Goal: Task Accomplishment & Management: Use online tool/utility

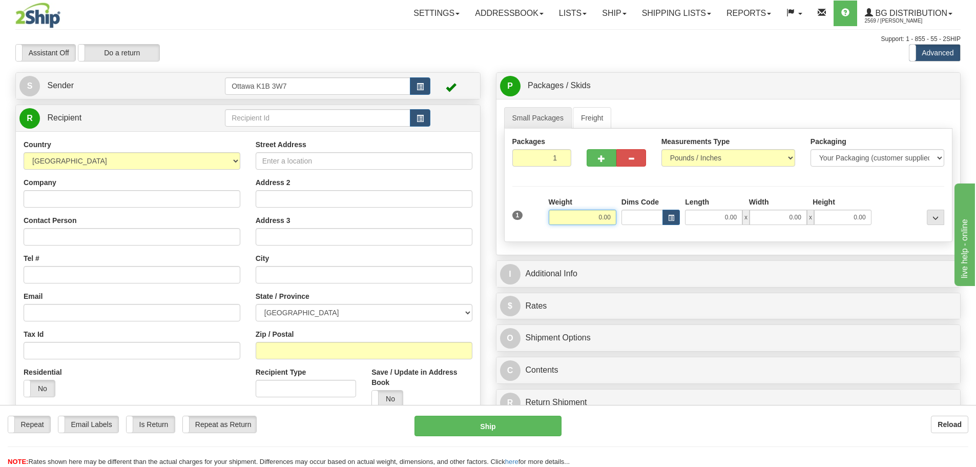
click at [597, 215] on input "0.00" at bounding box center [583, 217] width 68 height 15
click at [336, 126] on input "text" at bounding box center [317, 117] width 185 height 17
type input "5.00"
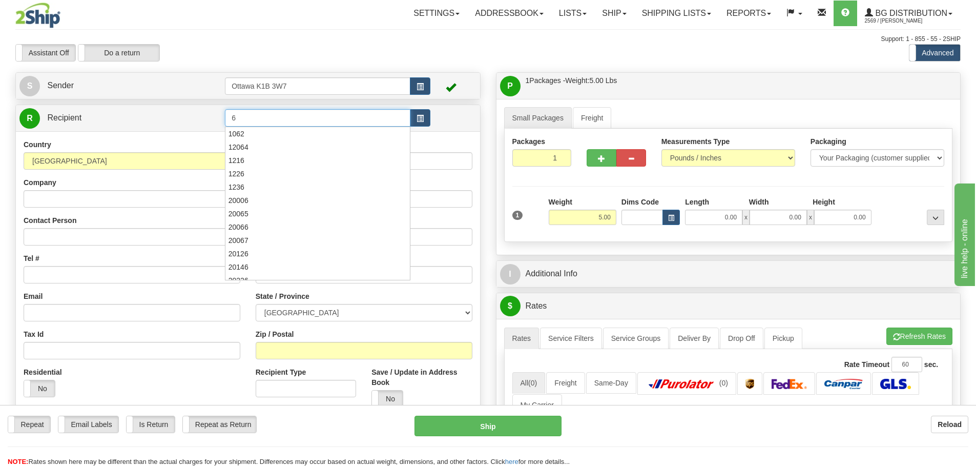
type input "6"
click at [431, 53] on div "Assistant On Assistant Off Do a return Do a return Previous Next Standard Advan…" at bounding box center [488, 52] width 961 height 17
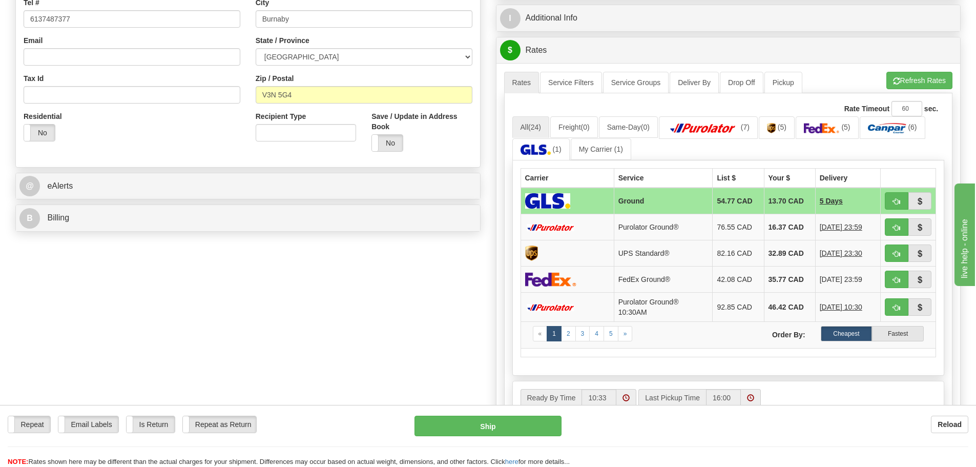
scroll to position [256, 0]
click at [692, 124] on img at bounding box center [703, 127] width 72 height 10
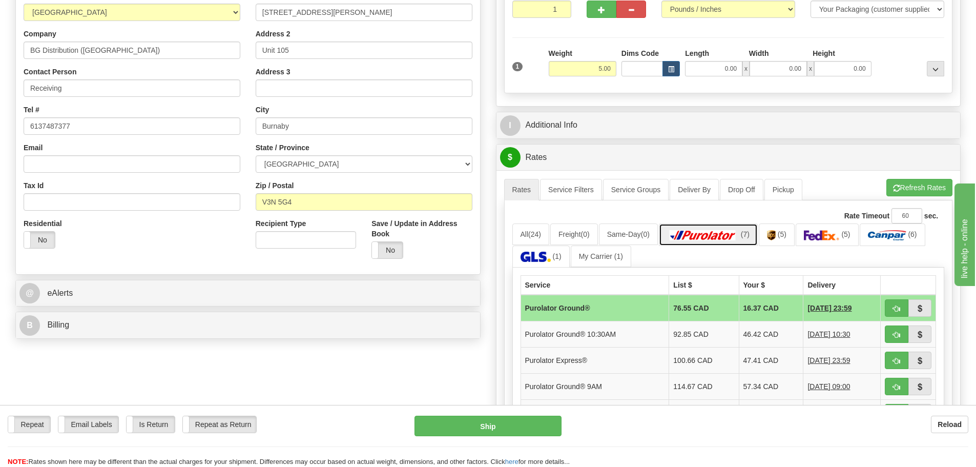
scroll to position [102, 0]
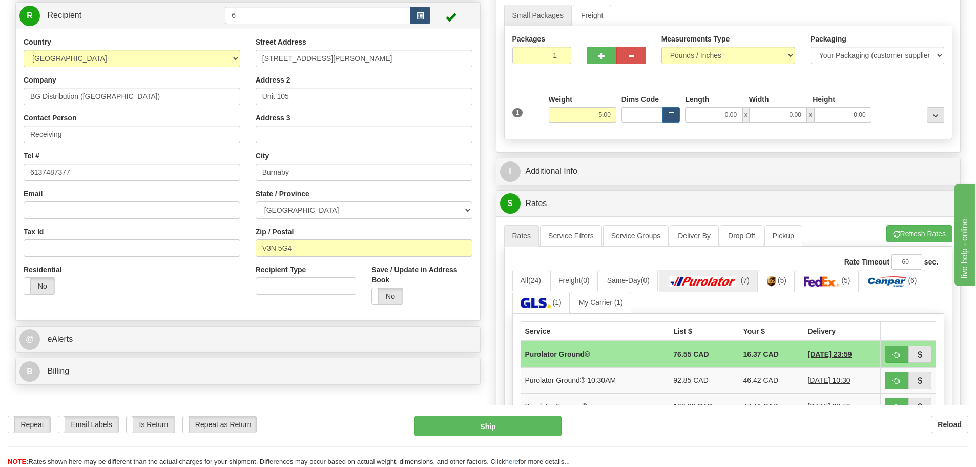
click at [598, 158] on div "I Additional Info" at bounding box center [728, 171] width 464 height 26
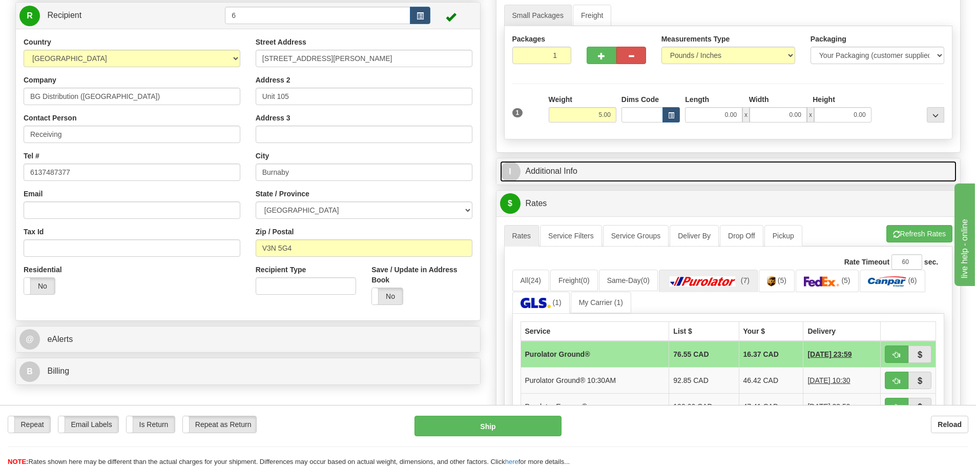
click at [600, 163] on link "I Additional Info" at bounding box center [728, 171] width 457 height 21
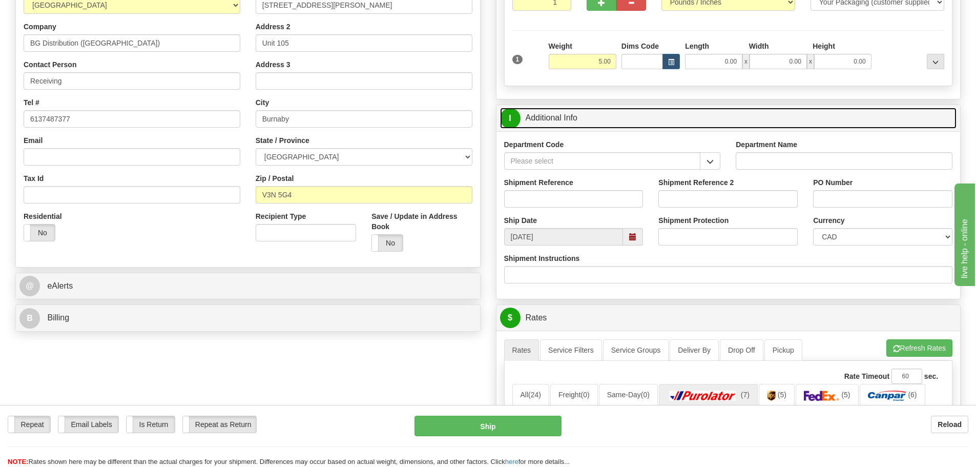
scroll to position [205, 0]
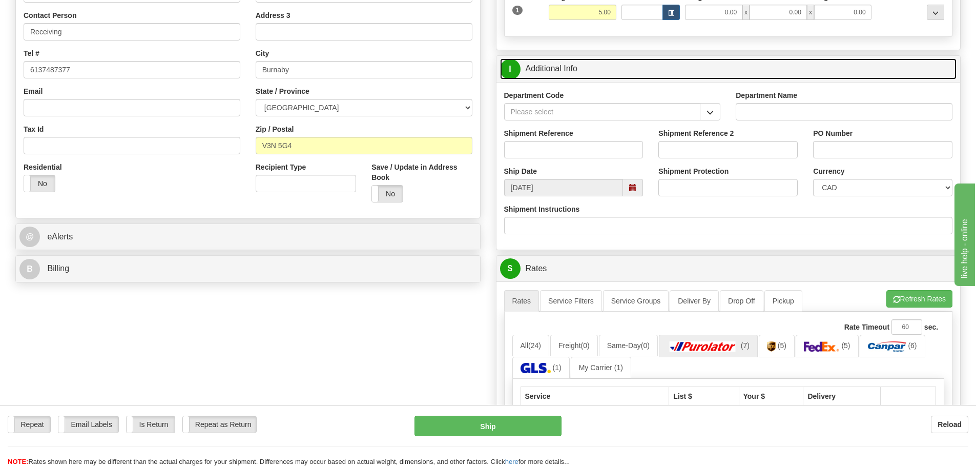
click at [636, 191] on span at bounding box center [632, 187] width 7 height 7
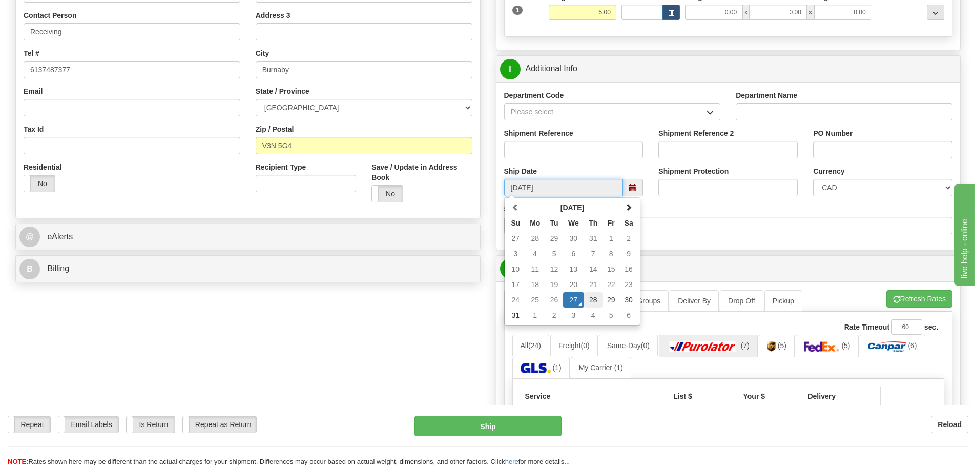
click at [595, 299] on td "28" at bounding box center [593, 299] width 18 height 15
type input "09:00"
type input "08/28/2025"
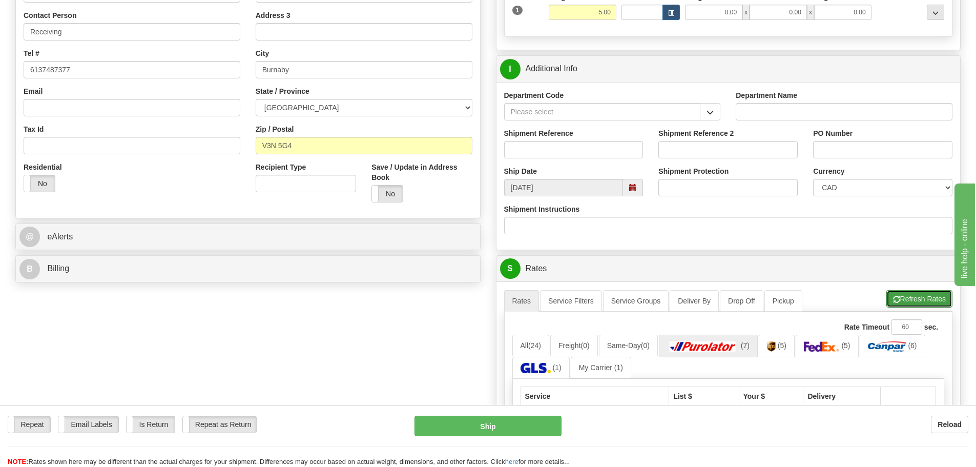
click at [908, 299] on button "Refresh Rates" at bounding box center [919, 298] width 66 height 17
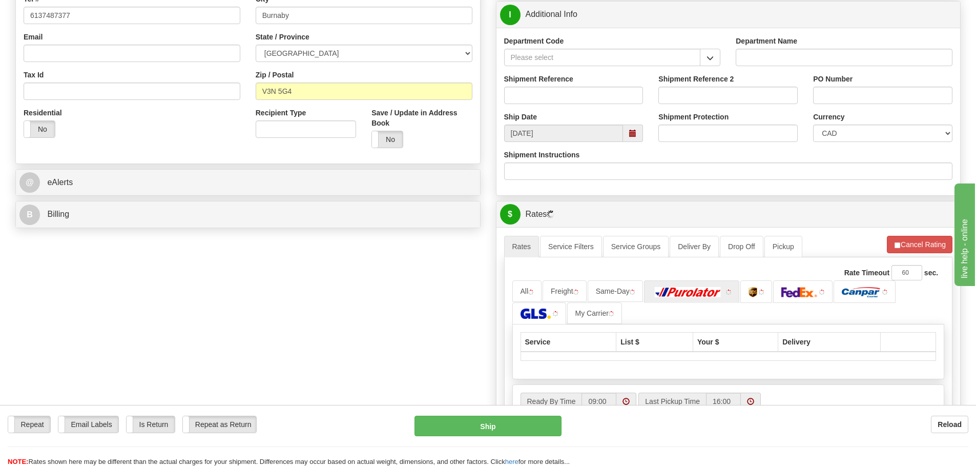
scroll to position [410, 0]
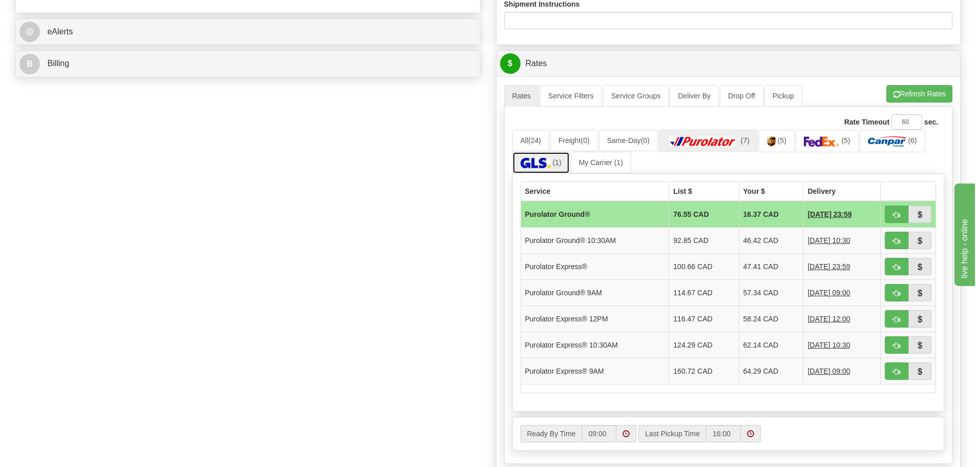
click at [554, 156] on link "(1)" at bounding box center [540, 163] width 57 height 22
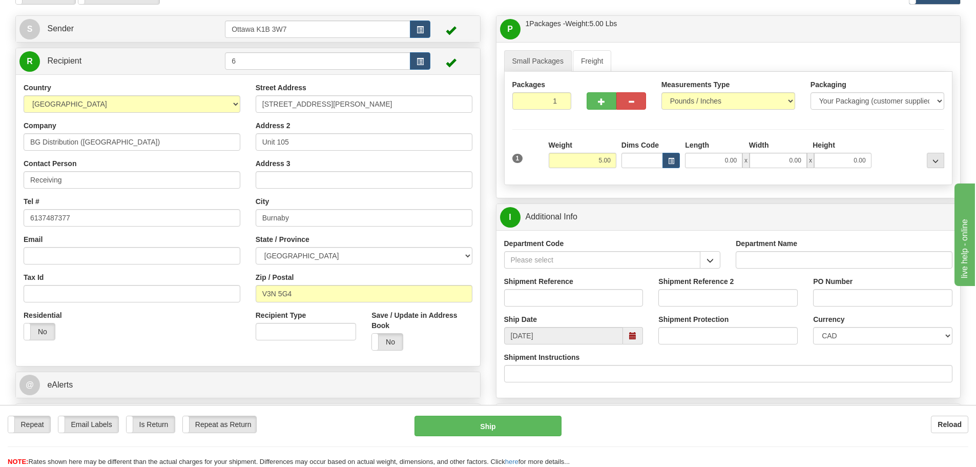
scroll to position [0, 0]
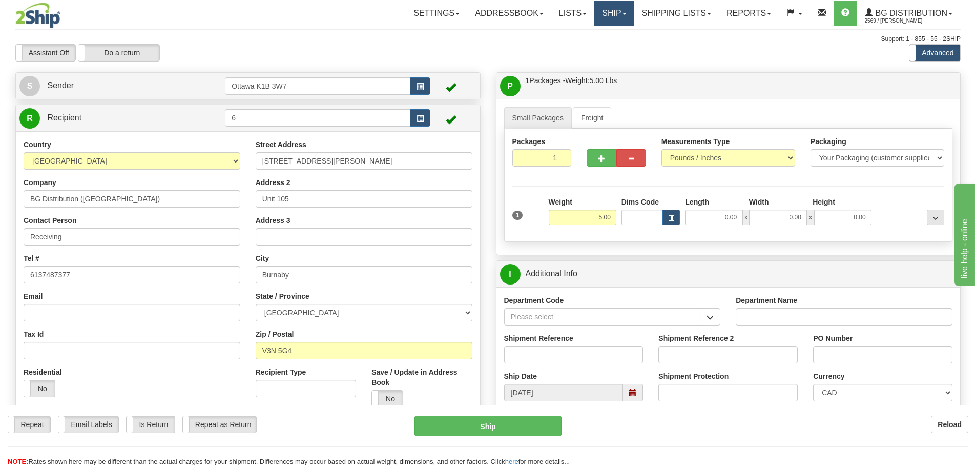
click at [598, 7] on link "Ship" at bounding box center [613, 14] width 39 height 26
click at [599, 38] on link "Ship Screen" at bounding box center [593, 35] width 81 height 13
click at [237, 119] on input "6" at bounding box center [317, 117] width 185 height 17
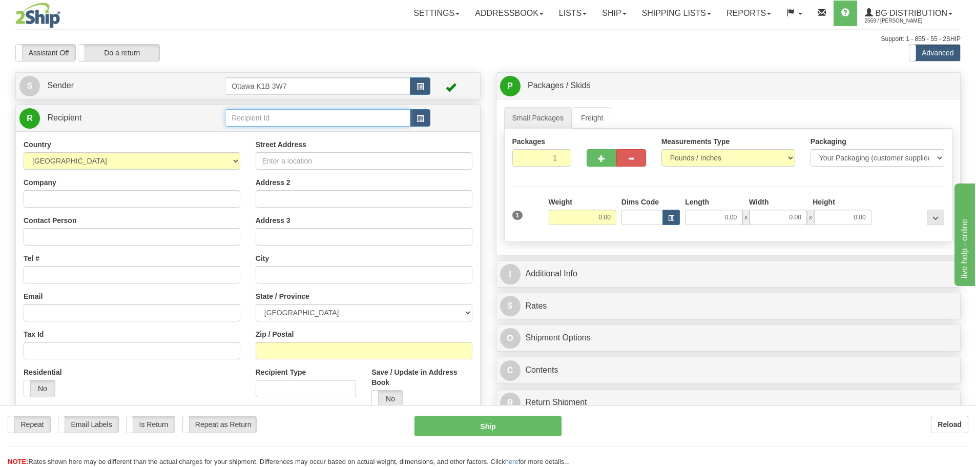
click at [266, 118] on input "text" at bounding box center [317, 117] width 185 height 17
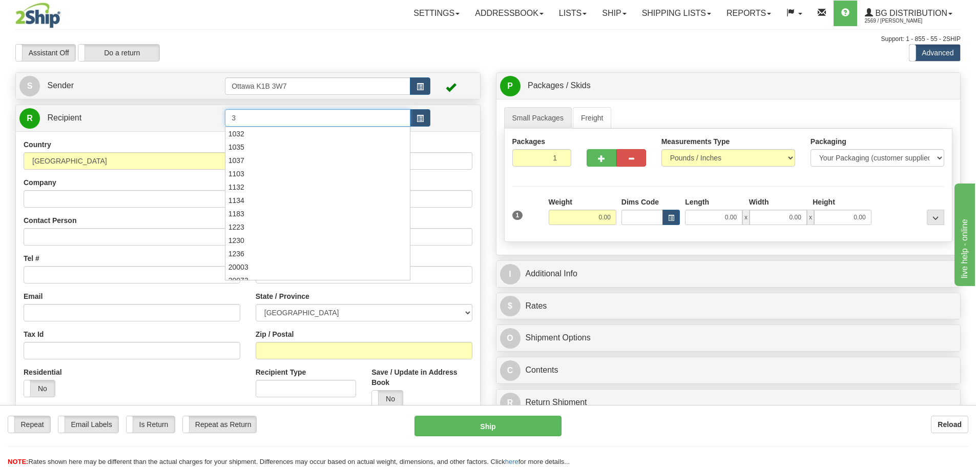
type input "3"
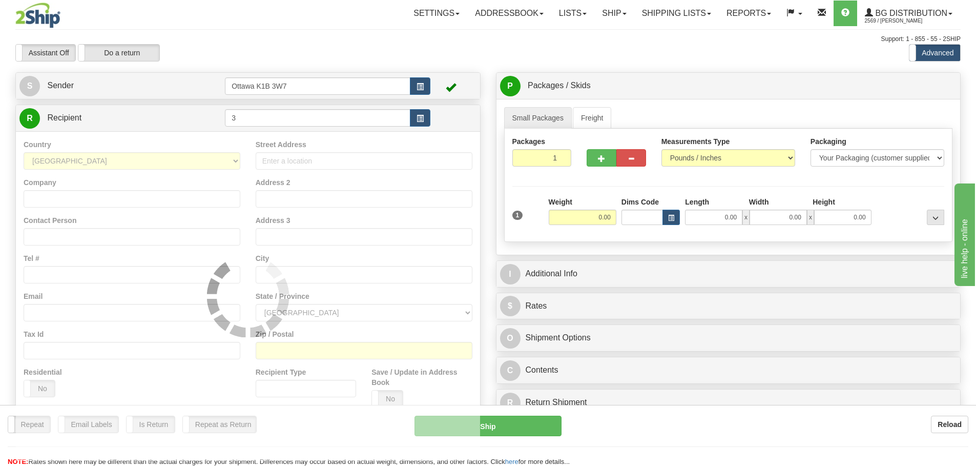
click at [341, 58] on div "Assistant On Assistant Off Do a return Do a return" at bounding box center [208, 52] width 400 height 17
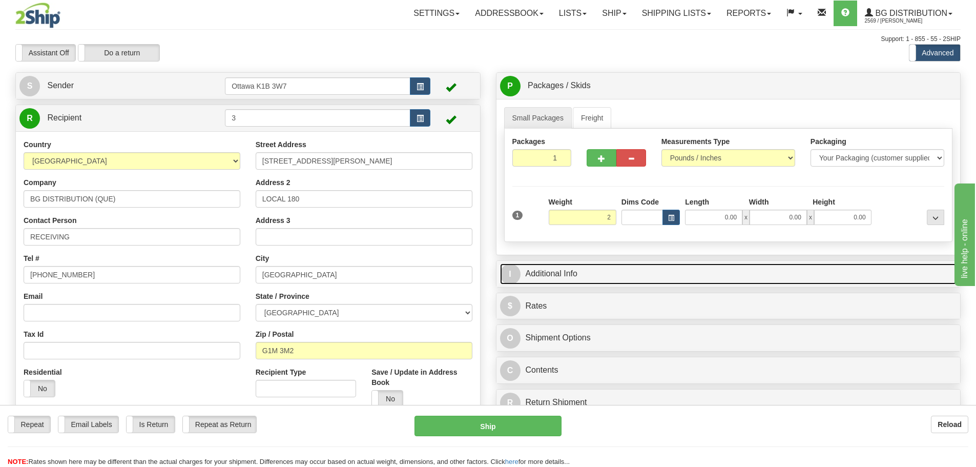
type input "2.00"
click at [644, 274] on link "I Additional Info" at bounding box center [728, 273] width 457 height 21
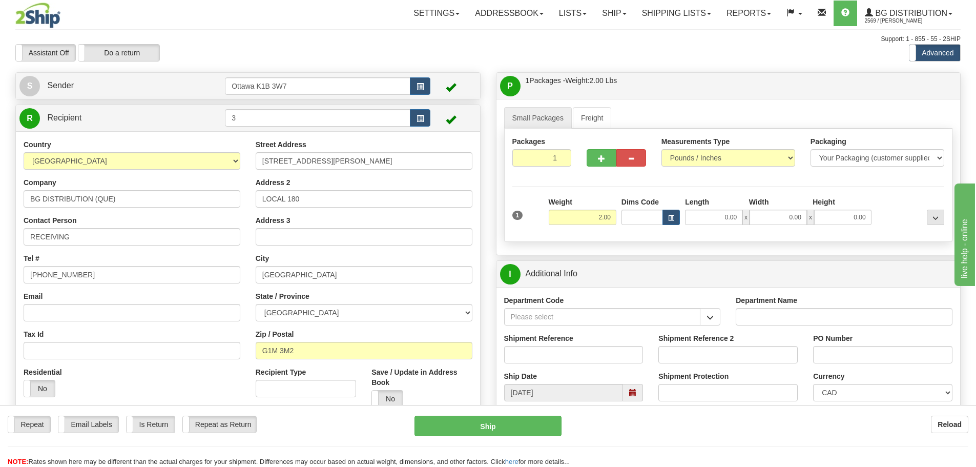
click at [712, 317] on span "button" at bounding box center [709, 317] width 7 height 7
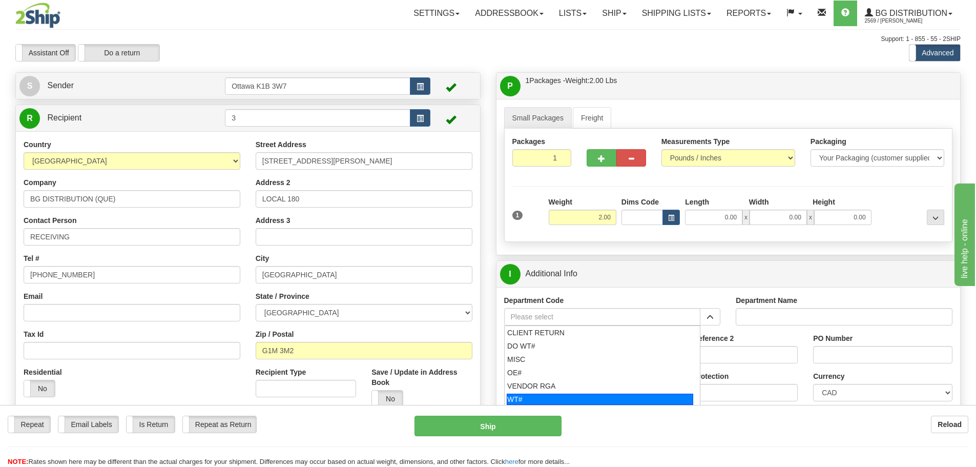
click at [581, 398] on div "WT#" at bounding box center [600, 398] width 186 height 11
type input "WT#"
type input "WAREHOUSE TRANSFERS"
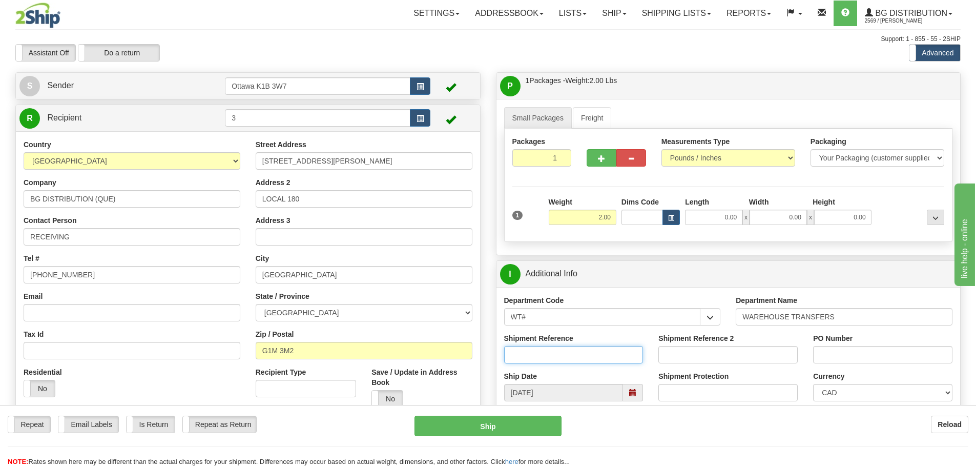
click at [575, 351] on input "Shipment Reference" at bounding box center [573, 354] width 139 height 17
paste input "165320-00"
type input "165320-00 MISSING PARTS"
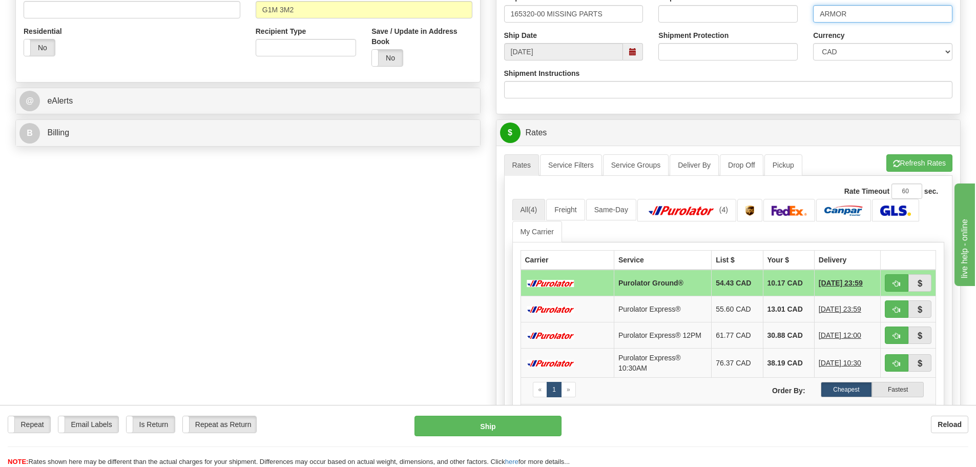
scroll to position [359, 0]
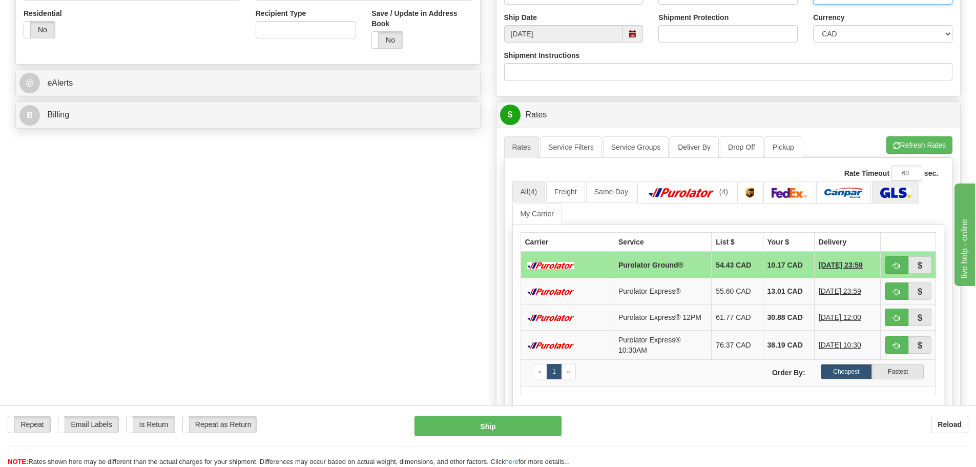
type input "ARMOR"
click at [883, 188] on img at bounding box center [895, 193] width 30 height 10
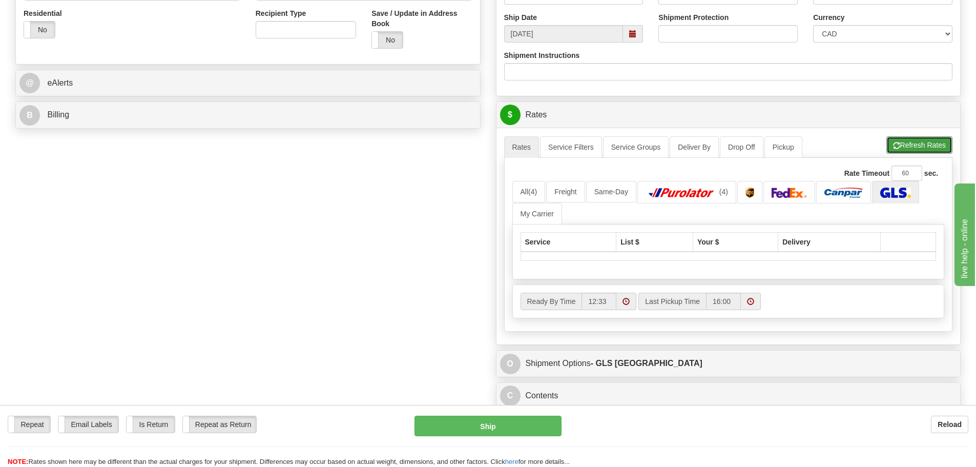
click at [920, 147] on button "Refresh Rates" at bounding box center [919, 144] width 66 height 17
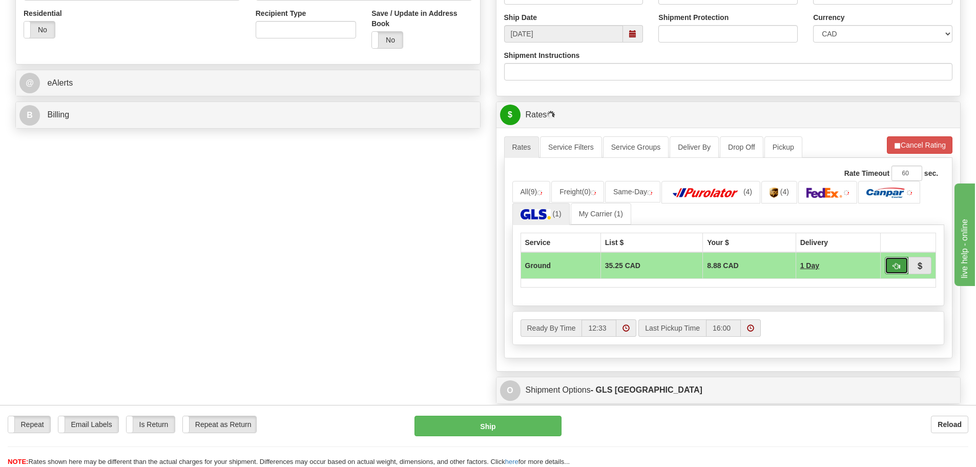
click at [896, 264] on span "button" at bounding box center [896, 266] width 7 height 7
click at [906, 153] on button "Cancel Rating" at bounding box center [920, 144] width 66 height 17
click at [888, 263] on button "button" at bounding box center [897, 265] width 24 height 17
type input "1"
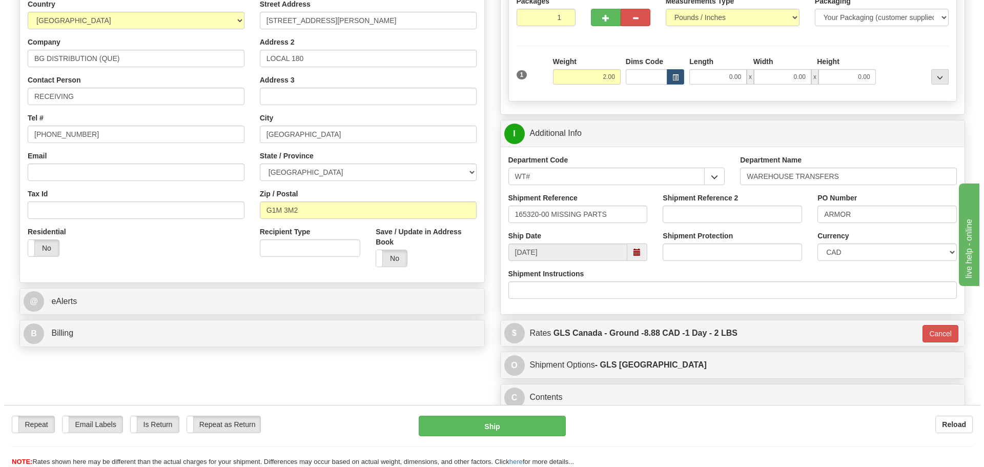
scroll to position [102, 0]
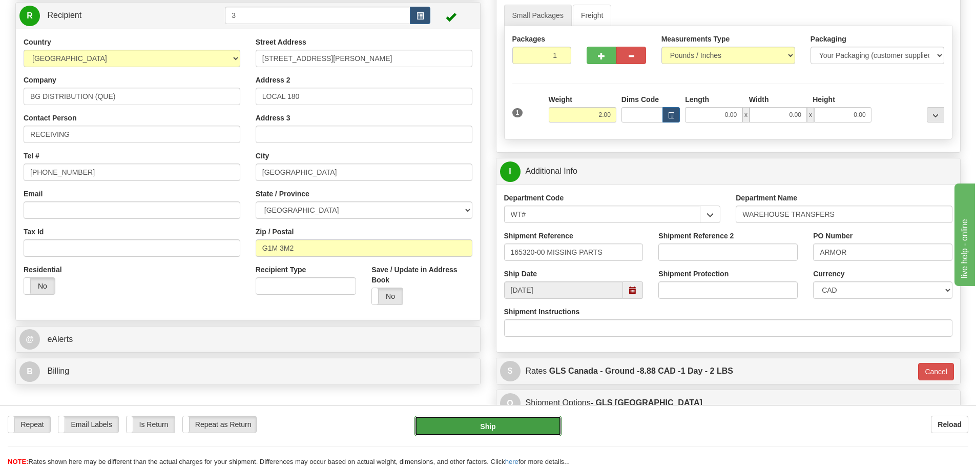
click at [521, 432] on button "Ship" at bounding box center [487, 425] width 147 height 20
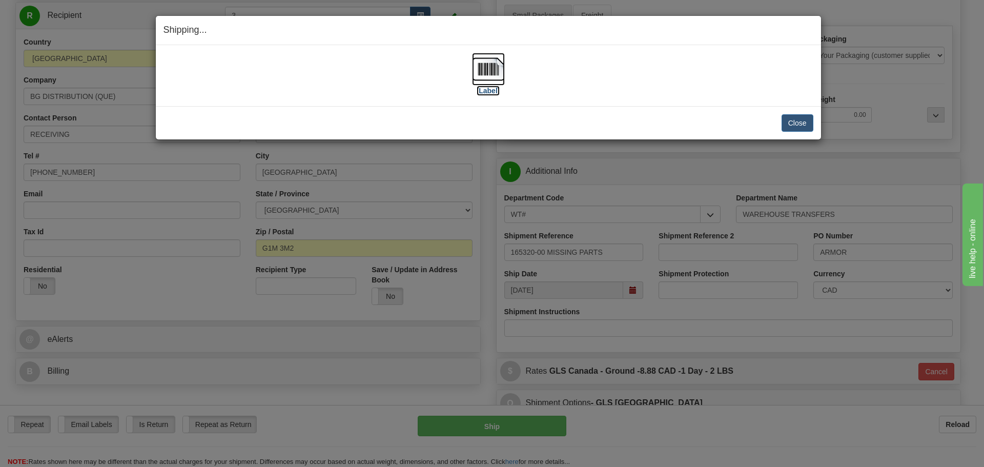
click at [487, 94] on label "[Label]" at bounding box center [488, 91] width 24 height 10
click at [805, 126] on button "Close" at bounding box center [797, 122] width 32 height 17
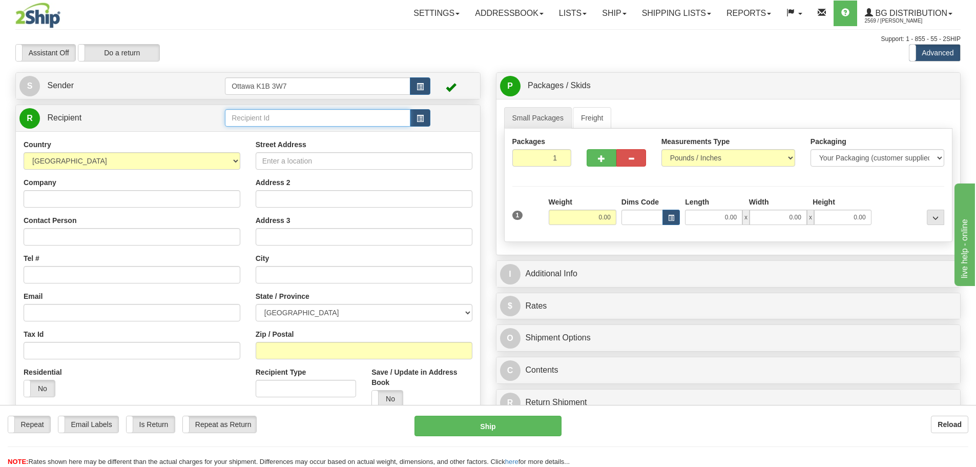
click at [280, 115] on input "text" at bounding box center [317, 117] width 185 height 17
type input "910876"
drag, startPoint x: 517, startPoint y: 50, endPoint x: 430, endPoint y: 41, distance: 87.6
click at [517, 50] on div "Assistant On Assistant Off Do a return Do a return Previous Next Standard Advan…" at bounding box center [488, 52] width 961 height 17
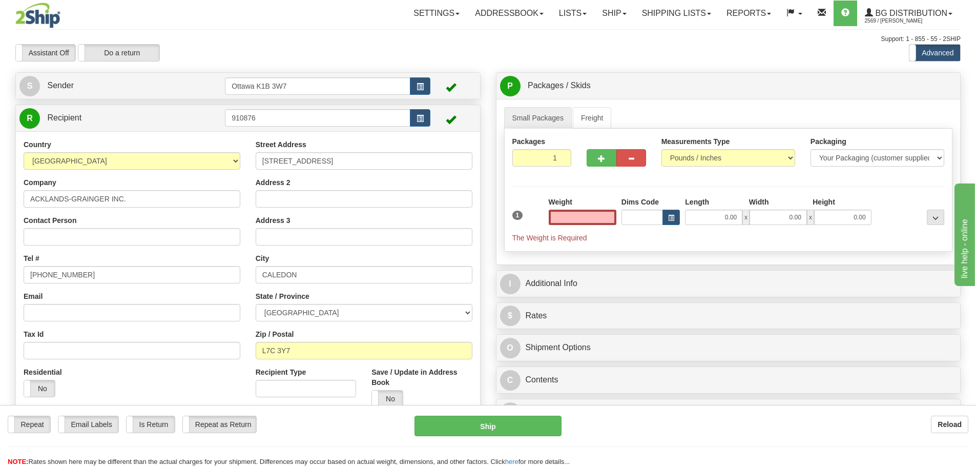
type input "0.00"
click at [566, 221] on input "0.00" at bounding box center [583, 217] width 68 height 15
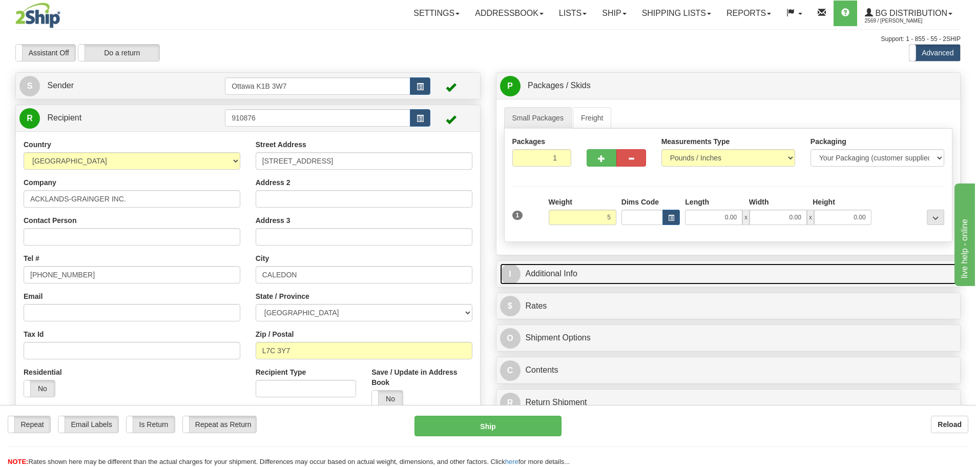
type input "5.00"
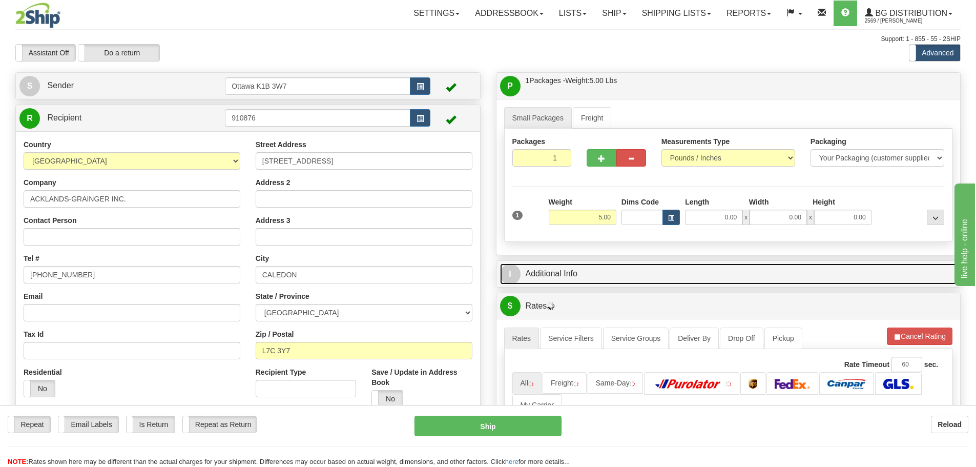
click at [741, 276] on link "I Additional Info" at bounding box center [728, 273] width 457 height 21
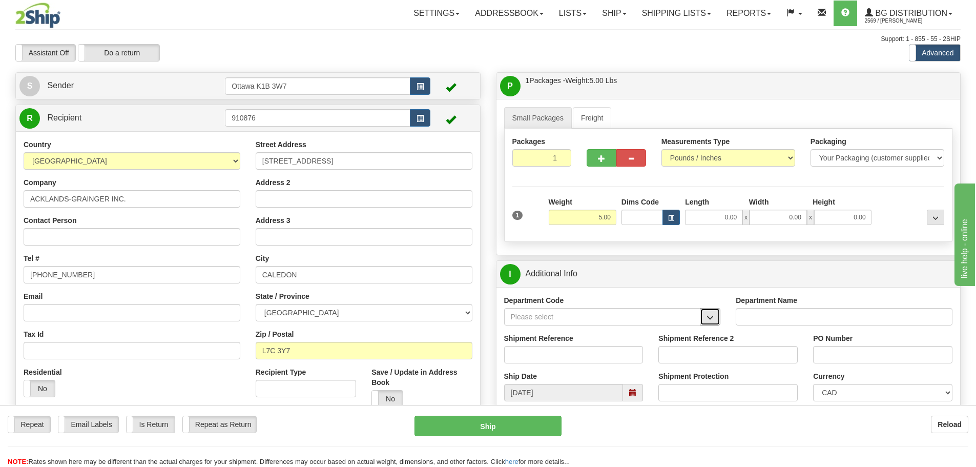
click at [714, 314] on button "button" at bounding box center [710, 316] width 20 height 17
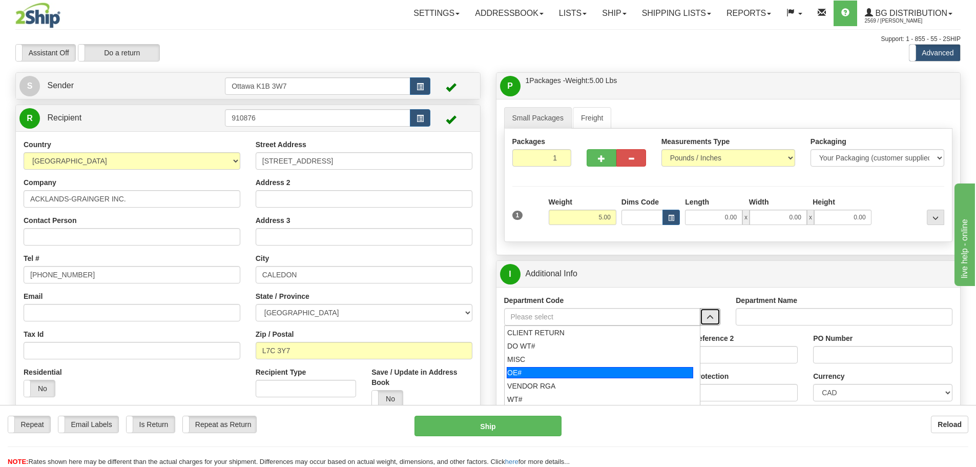
click at [616, 376] on div "OE#" at bounding box center [600, 372] width 186 height 11
type input "OE#"
type input "ORDERS"
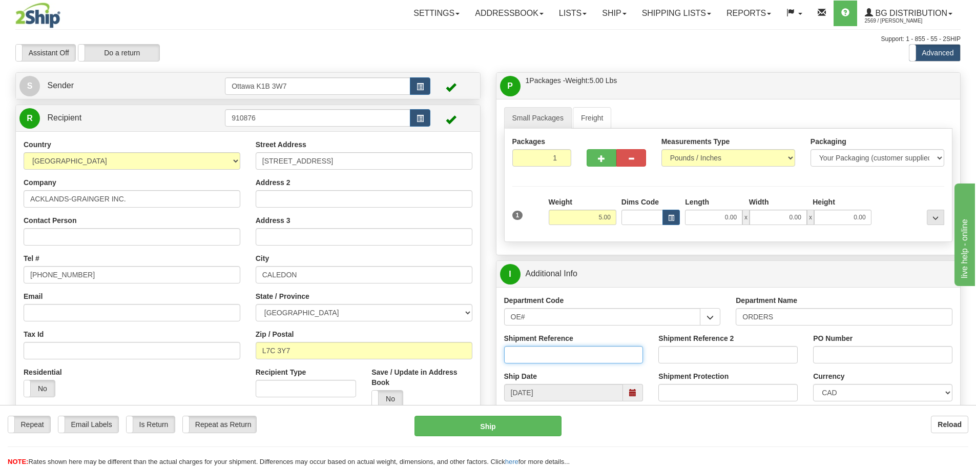
click at [568, 360] on input "Shipment Reference" at bounding box center [573, 354] width 139 height 17
type input "10203438-00"
click at [851, 366] on div "PO Number" at bounding box center [882, 352] width 155 height 38
click at [852, 358] on input "PO Number" at bounding box center [882, 354] width 139 height 17
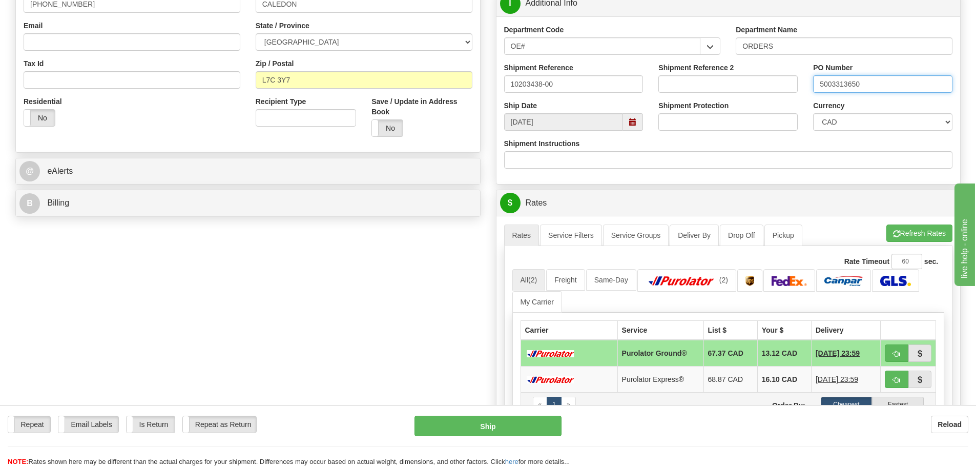
scroll to position [359, 0]
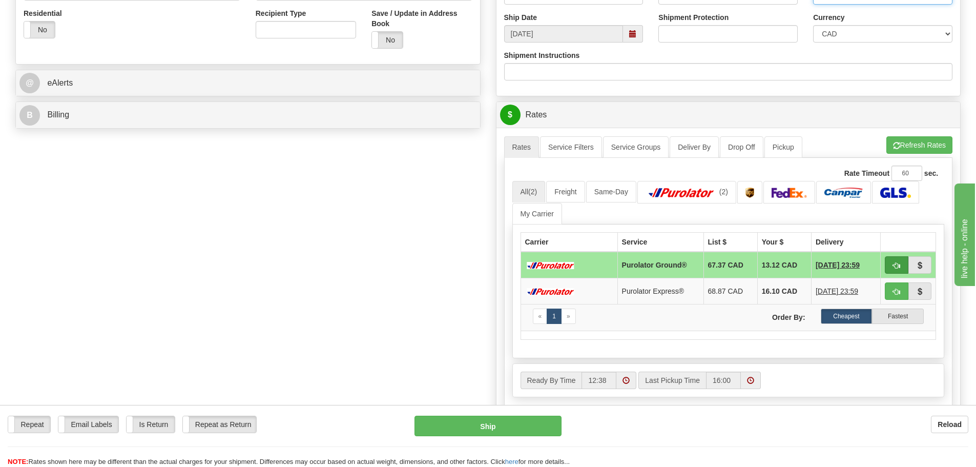
type input "5003313650"
click at [897, 269] on span "button" at bounding box center [896, 265] width 7 height 7
type input "260"
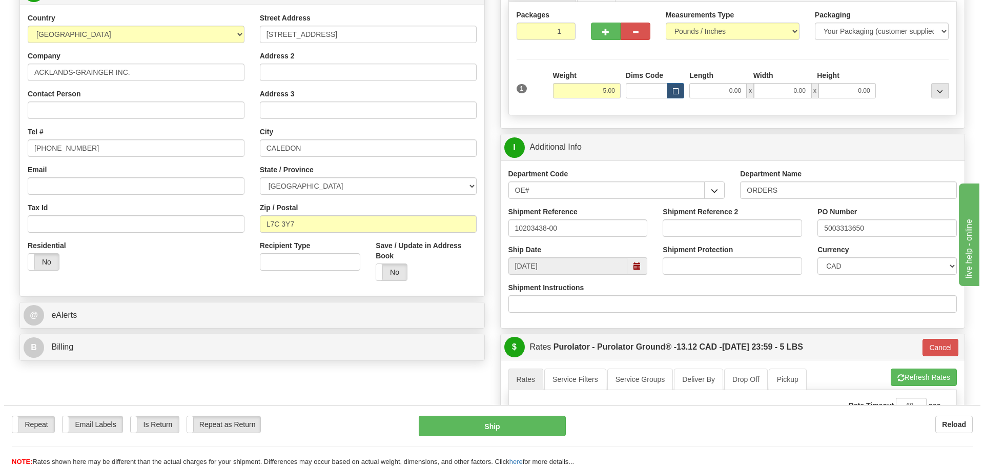
scroll to position [102, 0]
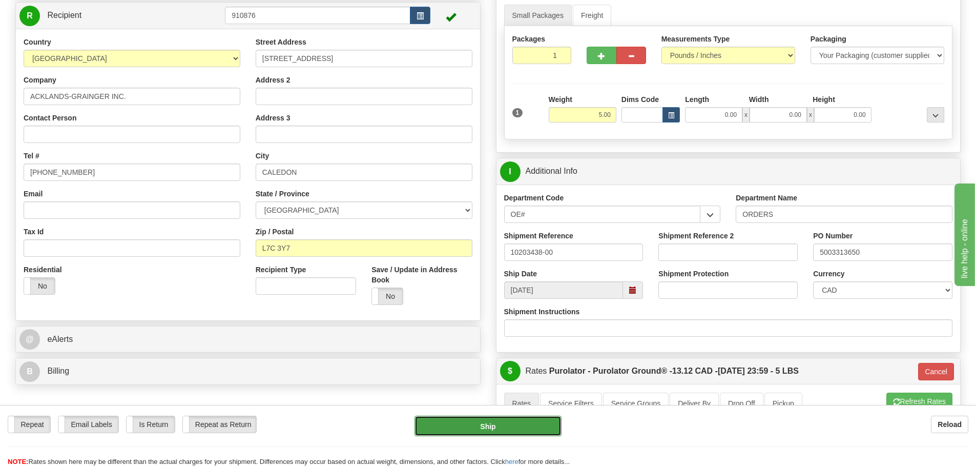
click at [541, 432] on button "Ship" at bounding box center [487, 425] width 147 height 20
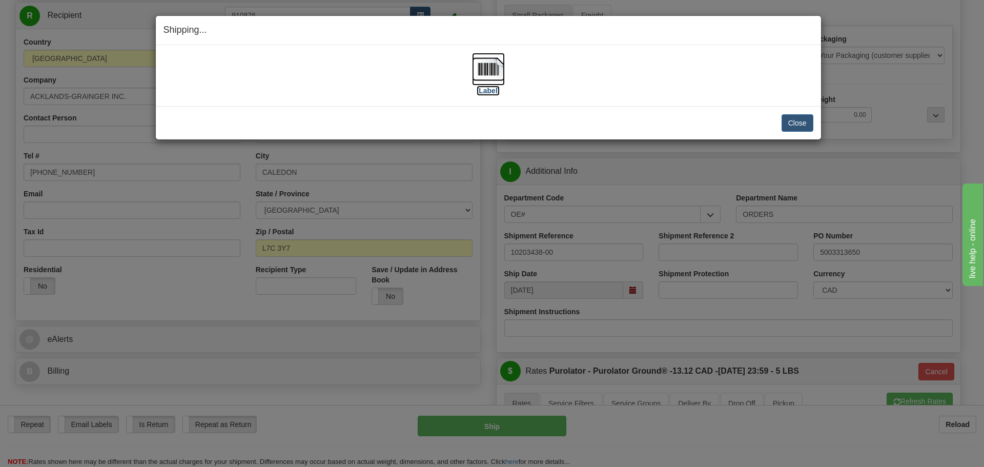
click at [490, 87] on label "[Label]" at bounding box center [488, 91] width 24 height 10
click at [786, 124] on button "Close" at bounding box center [797, 122] width 32 height 17
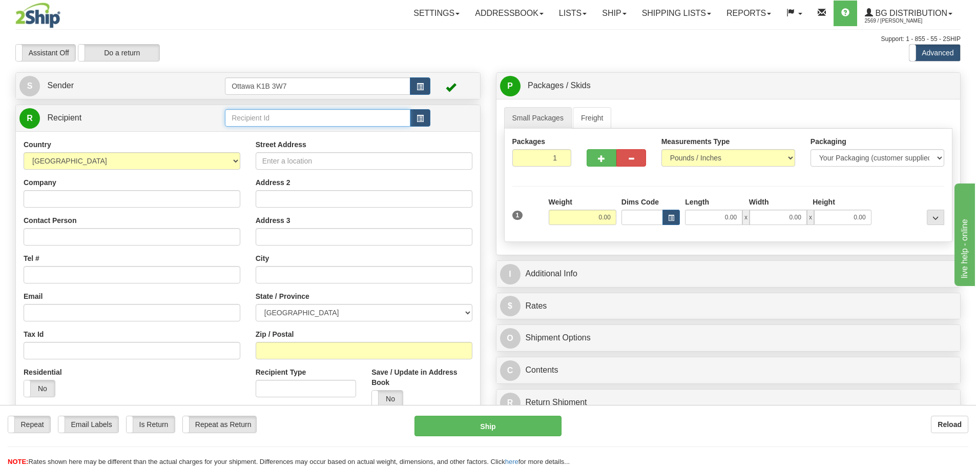
click at [311, 117] on input "text" at bounding box center [317, 117] width 185 height 17
type input "9011"
click at [520, 58] on div "Assistant On Assistant Off Do a return Do a return Previous Next Standard Advan…" at bounding box center [488, 52] width 961 height 17
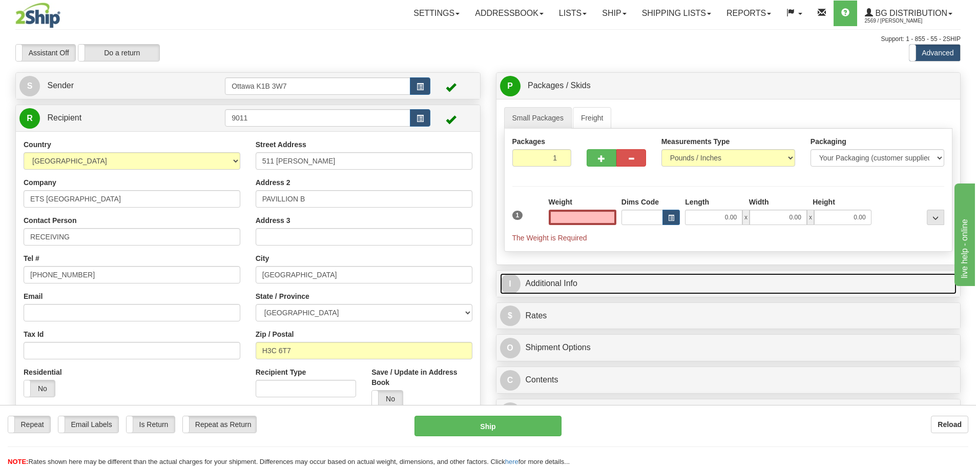
type input "0.00"
click at [641, 282] on link "I Additional Info" at bounding box center [728, 283] width 457 height 21
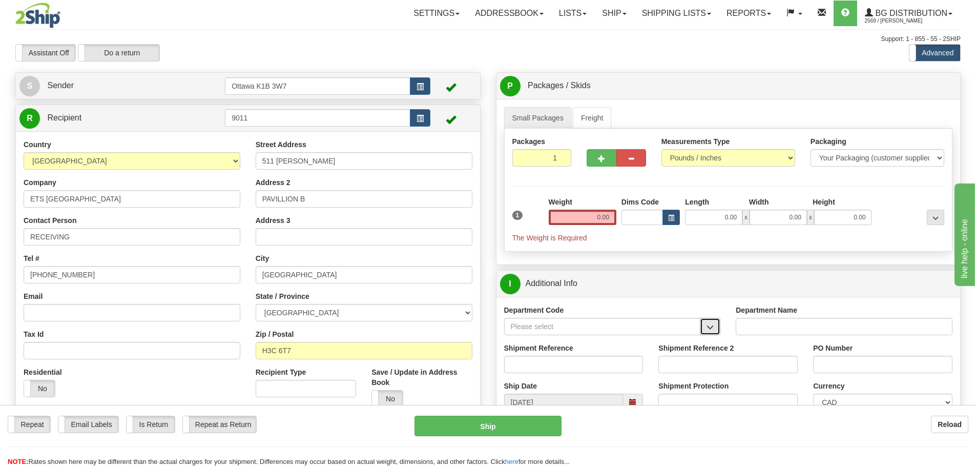
click at [714, 326] on button "button" at bounding box center [710, 326] width 20 height 17
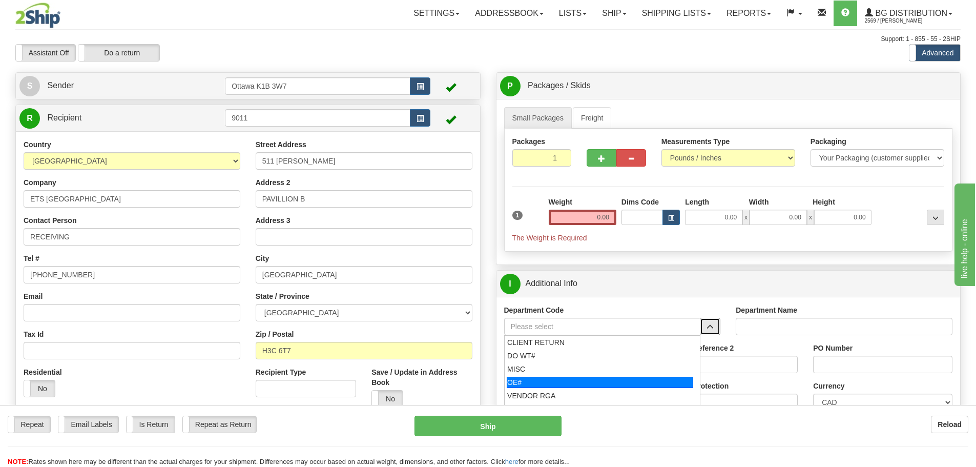
click at [545, 383] on div "OE#" at bounding box center [600, 382] width 186 height 11
type input "OE#"
type input "ORDERS"
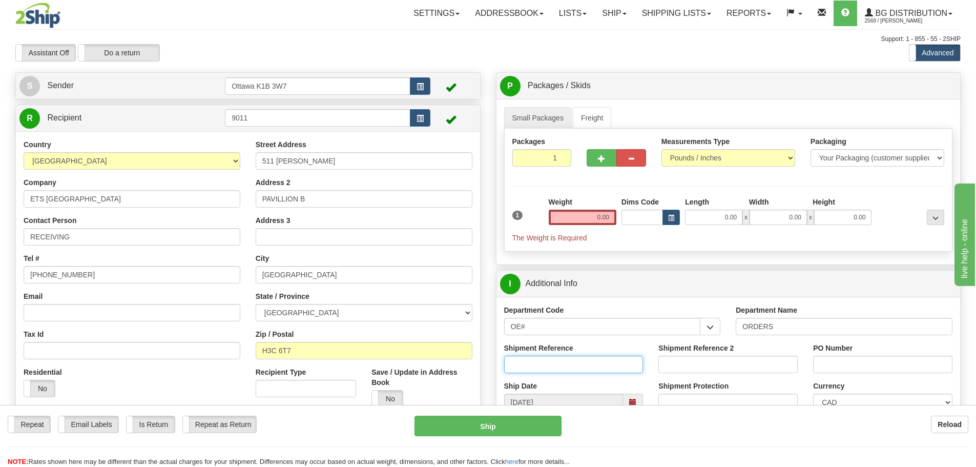
click at [546, 361] on input "Shipment Reference" at bounding box center [573, 364] width 139 height 17
type input "10203497-00"
type input "143714-INGO"
click at [588, 220] on input "0.00" at bounding box center [583, 217] width 68 height 15
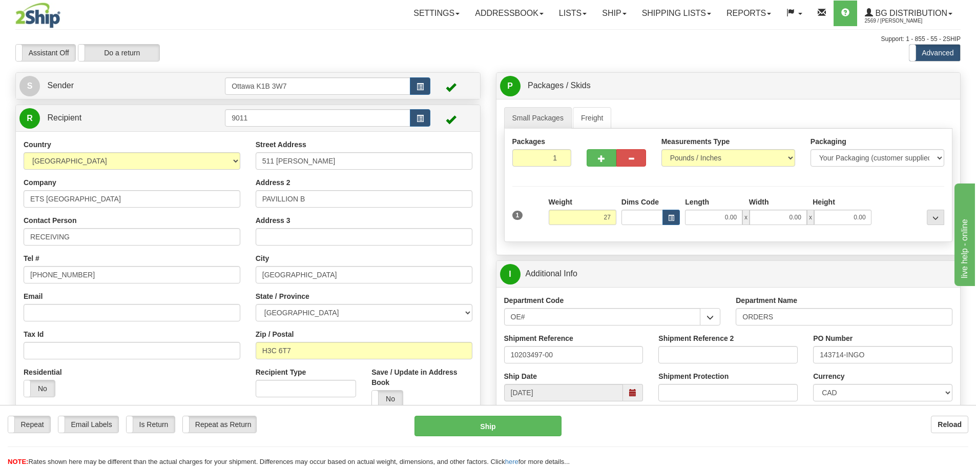
click at [493, 180] on div "P Packages / Skids 1 Packages - Weight: 0.00 Lbs 1 Skids - Weight: NaN Lbs Ship…" at bounding box center [728, 330] width 481 height 516
type input "27.00"
click at [709, 221] on input "0.00" at bounding box center [713, 217] width 57 height 15
type input "93.00"
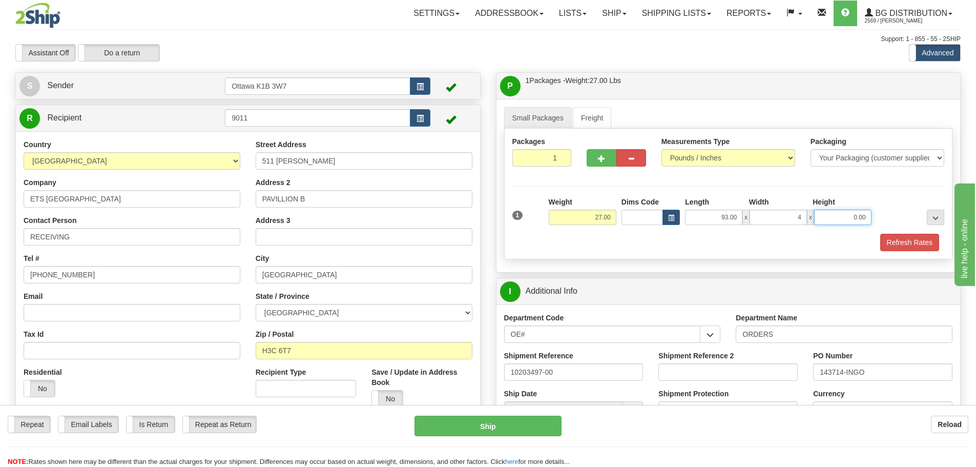
type input "4.00"
type input "4.50"
click at [889, 234] on button "Refresh Rates" at bounding box center [909, 242] width 59 height 17
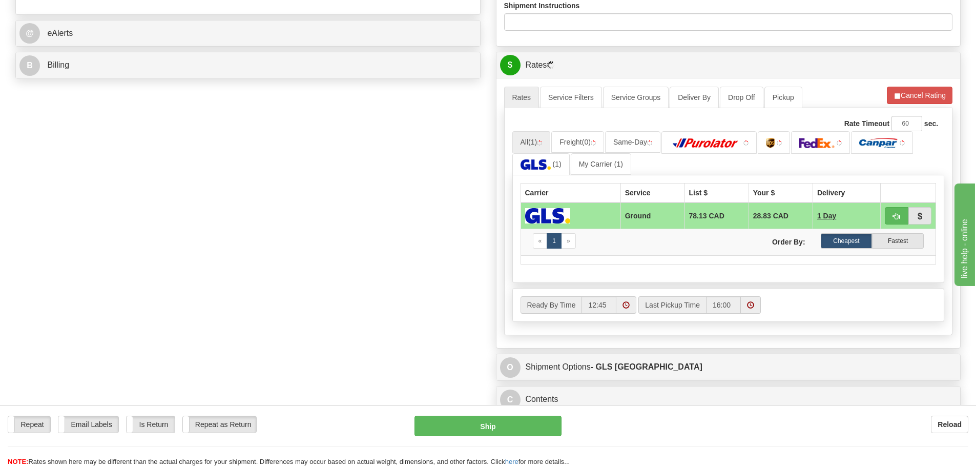
scroll to position [410, 0]
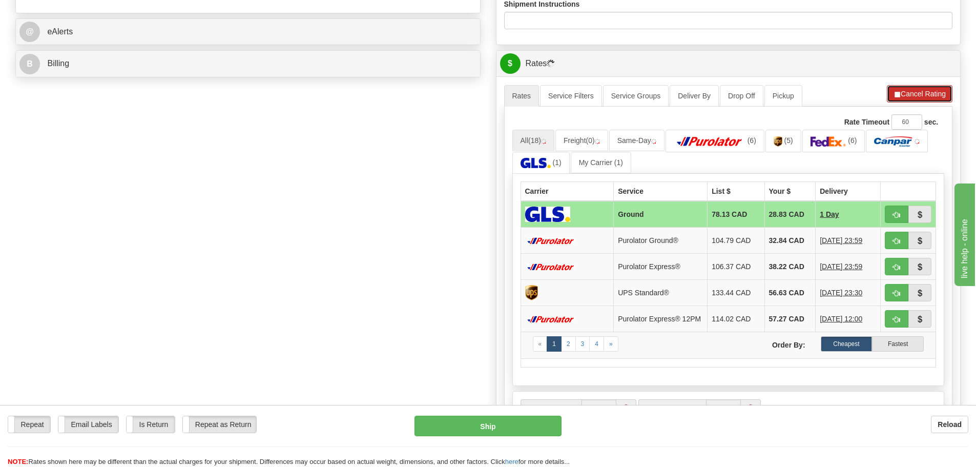
click at [915, 97] on button "Cancel Rating" at bounding box center [920, 93] width 66 height 17
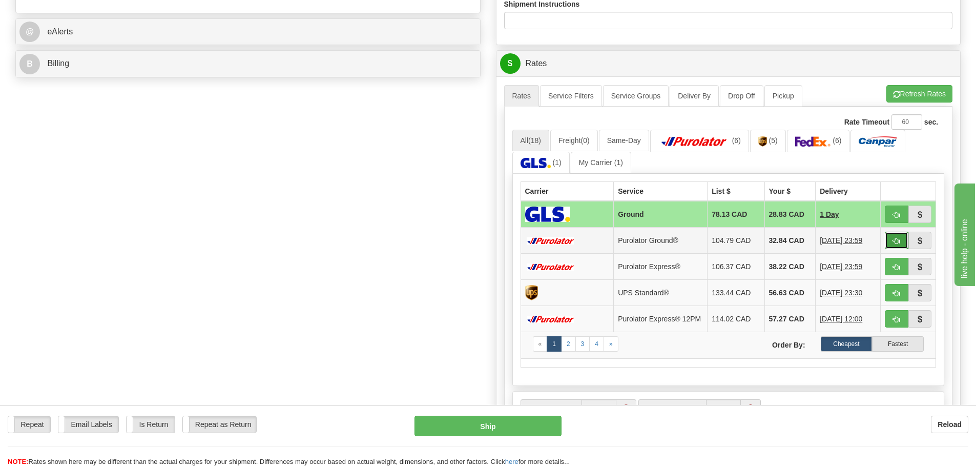
click at [888, 243] on button "button" at bounding box center [897, 240] width 24 height 17
type input "260"
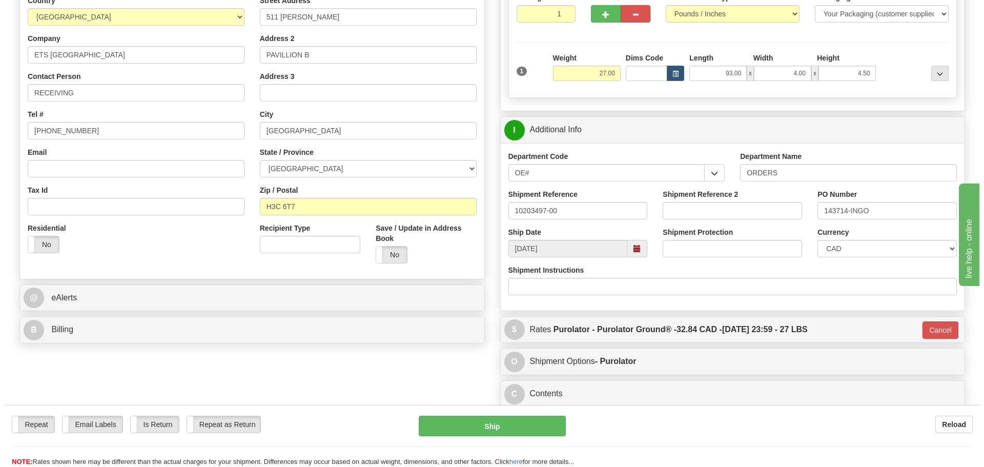
scroll to position [93, 0]
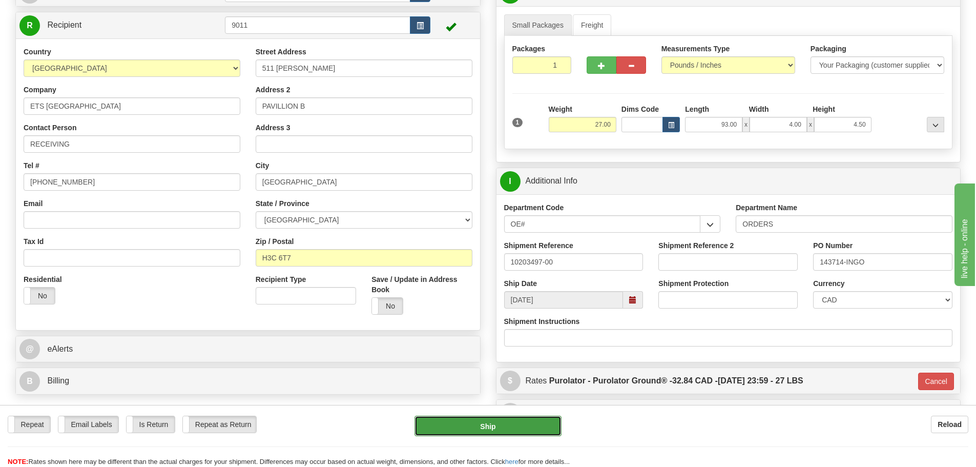
click at [491, 425] on button "Ship" at bounding box center [487, 425] width 147 height 20
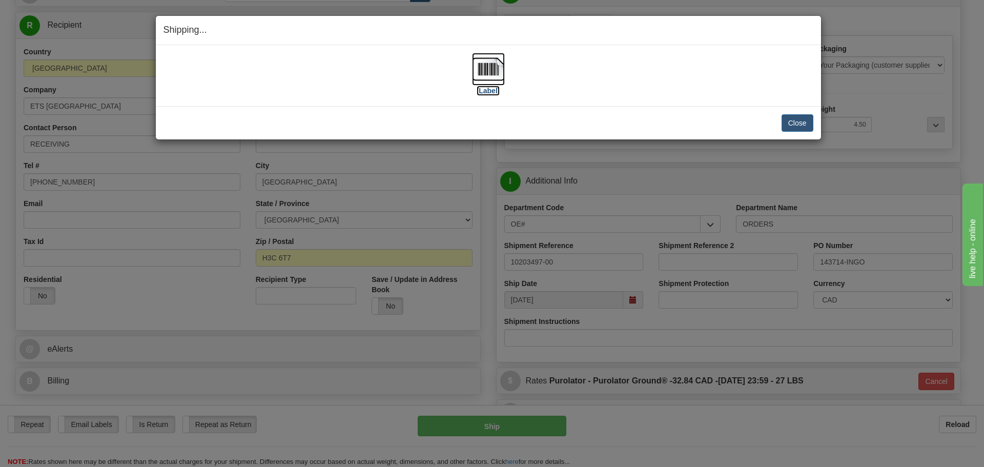
click at [495, 91] on label "[Label]" at bounding box center [488, 91] width 24 height 10
click at [791, 120] on button "Close" at bounding box center [797, 122] width 32 height 17
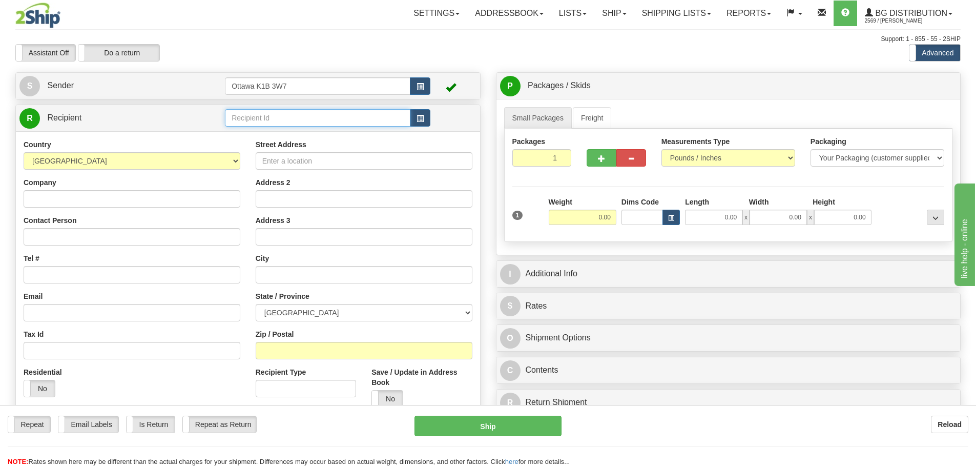
click at [295, 114] on input "text" at bounding box center [317, 117] width 185 height 17
type input "910471"
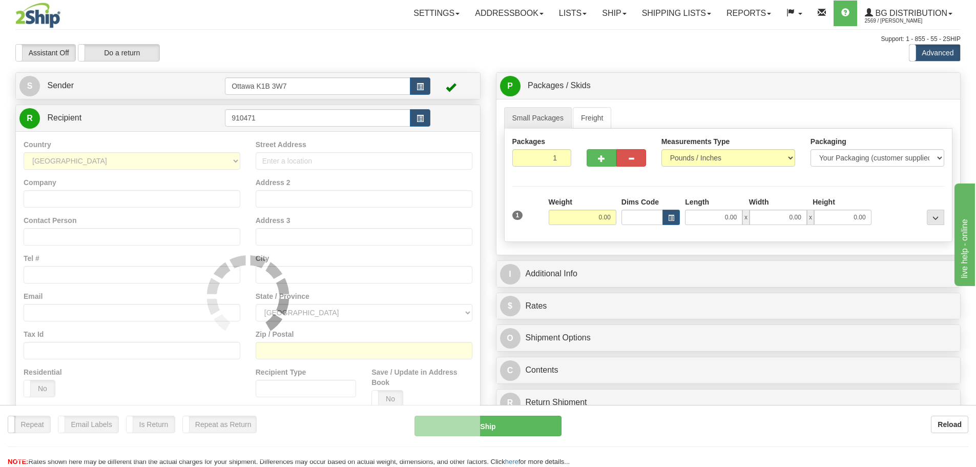
click at [338, 56] on div "Assistant On Assistant Off Do a return Do a return" at bounding box center [208, 52] width 400 height 17
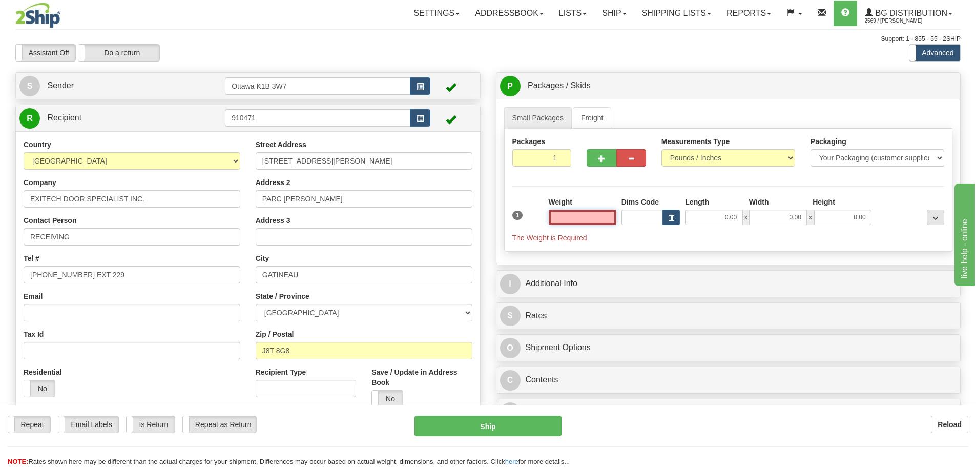
click at [574, 223] on input "text" at bounding box center [583, 217] width 68 height 15
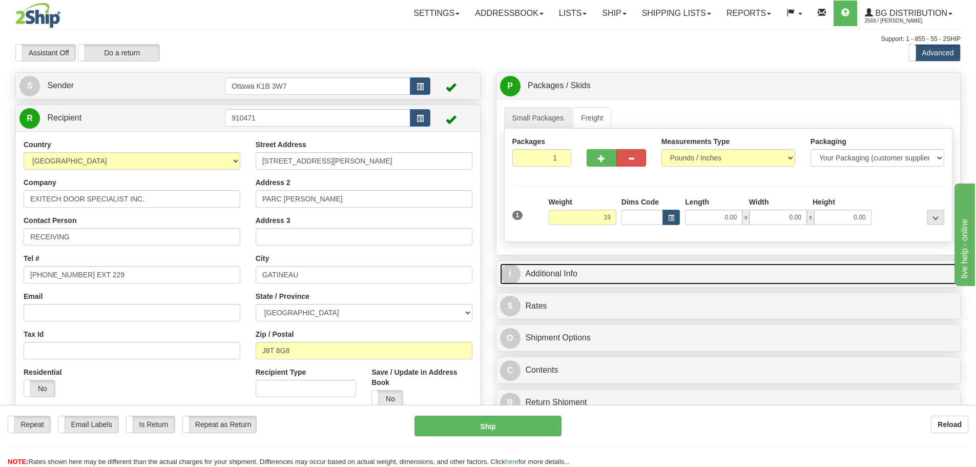
click at [684, 277] on link "I Additional Info" at bounding box center [728, 273] width 457 height 21
type input "19.00"
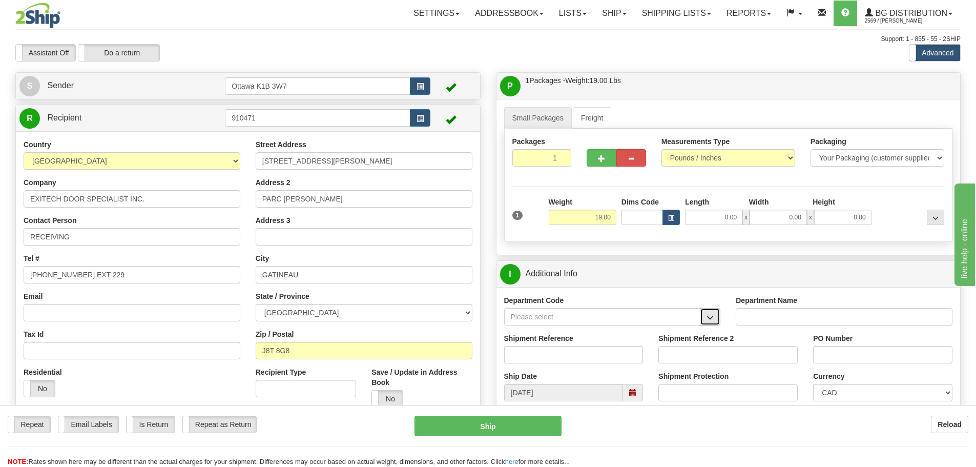
click at [709, 311] on button "button" at bounding box center [710, 316] width 20 height 17
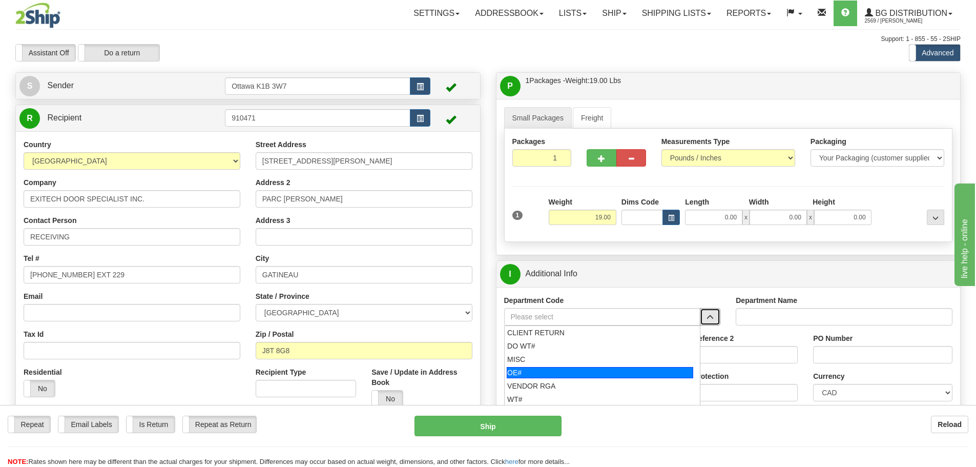
click at [601, 369] on div "OE#" at bounding box center [600, 372] width 186 height 11
type input "OE#"
type input "ORDERS"
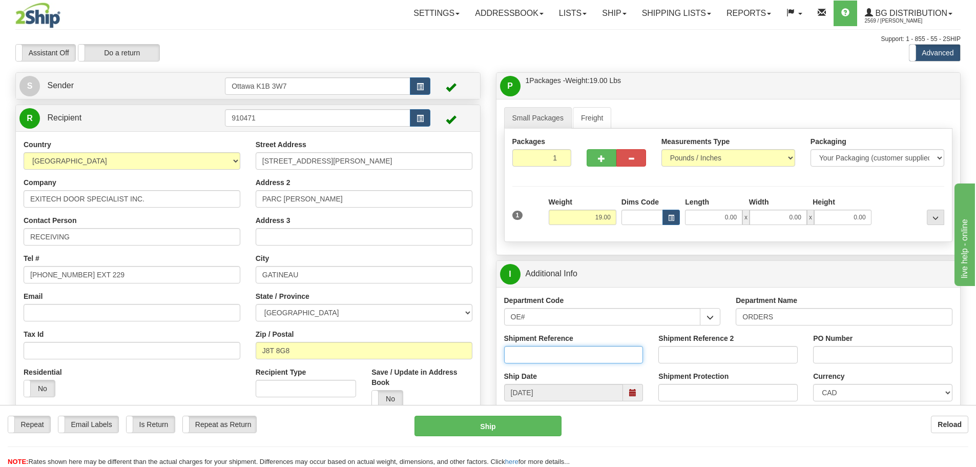
click at [591, 348] on input "Shipment Reference" at bounding box center [573, 354] width 139 height 17
type input "10198799-04"
click at [906, 348] on input "PO Number" at bounding box center [882, 354] width 139 height 17
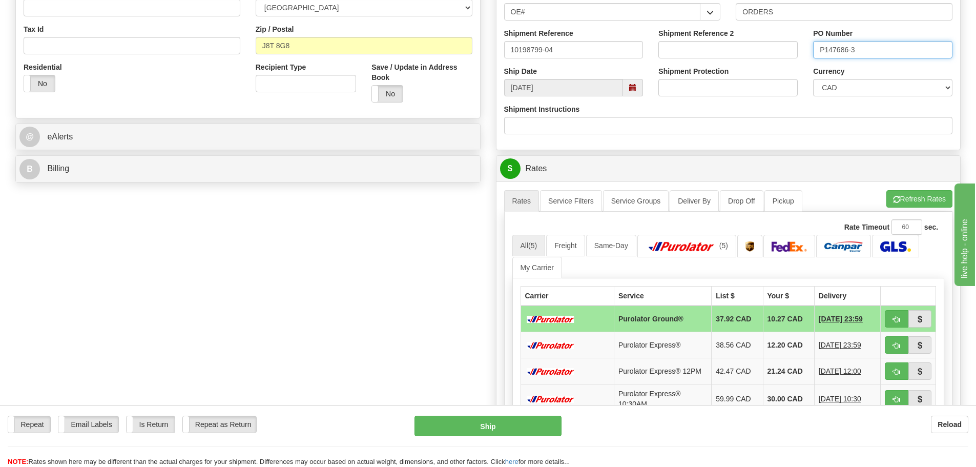
scroll to position [307, 0]
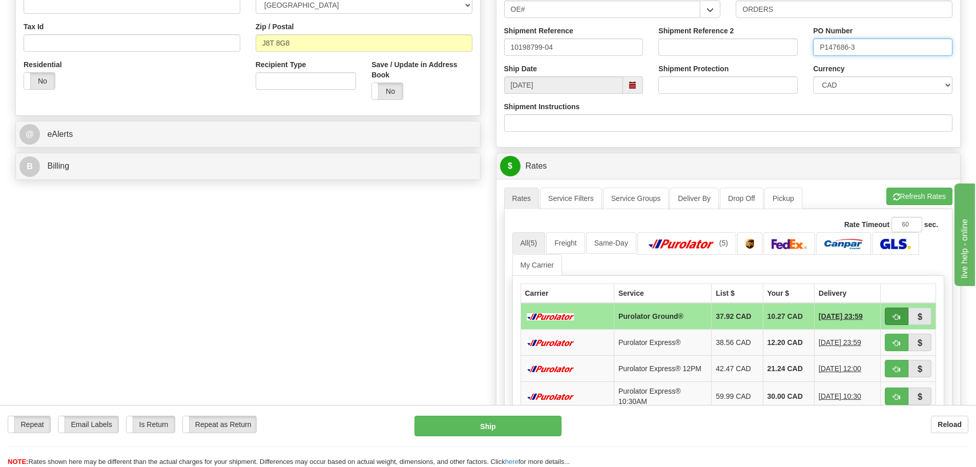
type input "P147686-3"
click at [893, 317] on span "button" at bounding box center [896, 317] width 7 height 7
type input "260"
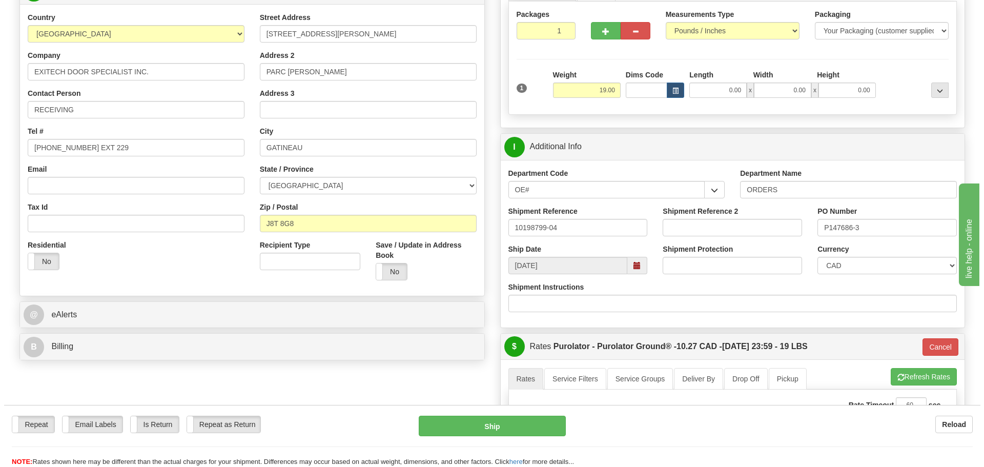
scroll to position [102, 0]
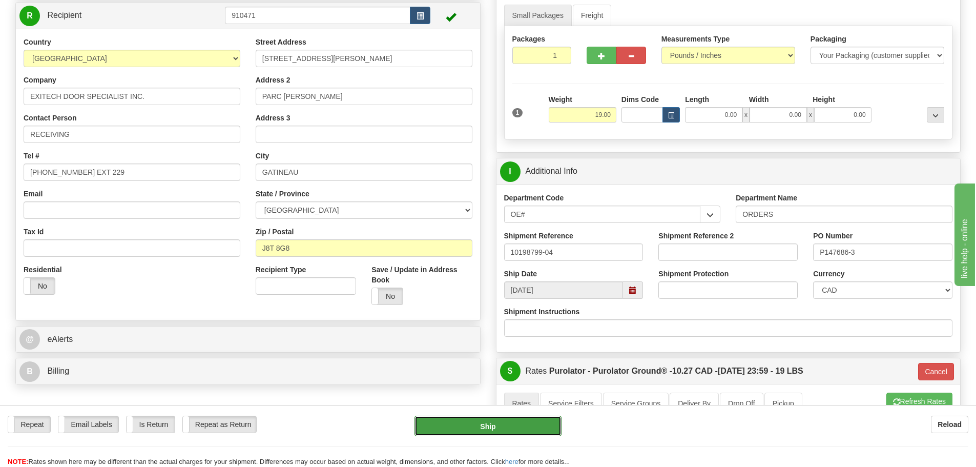
click at [526, 428] on button "Ship" at bounding box center [487, 425] width 147 height 20
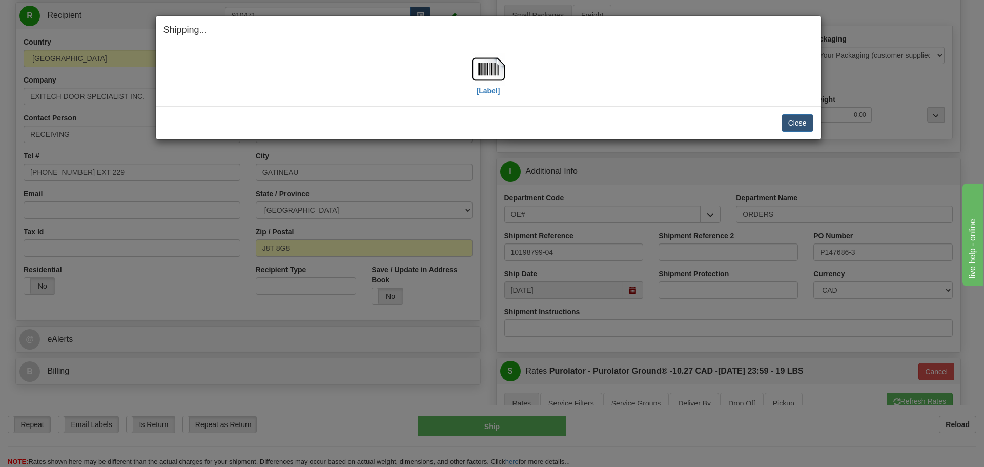
click at [502, 88] on div "[Label]" at bounding box center [488, 76] width 33 height 46
click at [492, 89] on label "[Label]" at bounding box center [488, 91] width 24 height 10
